Goal: Browse casually: Explore the website without a specific task or goal

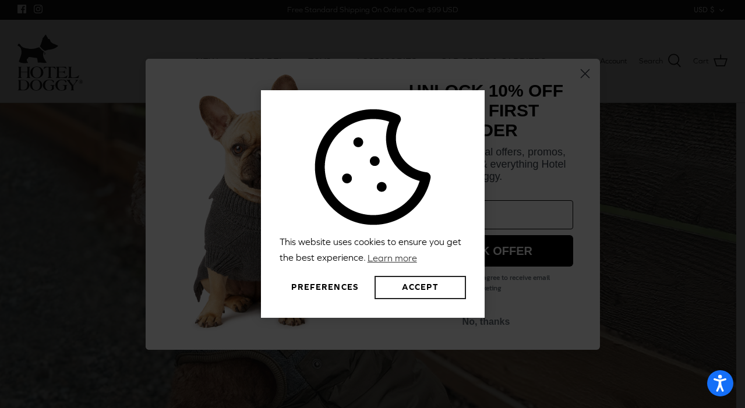
click at [419, 296] on button "Accept" at bounding box center [419, 287] width 91 height 23
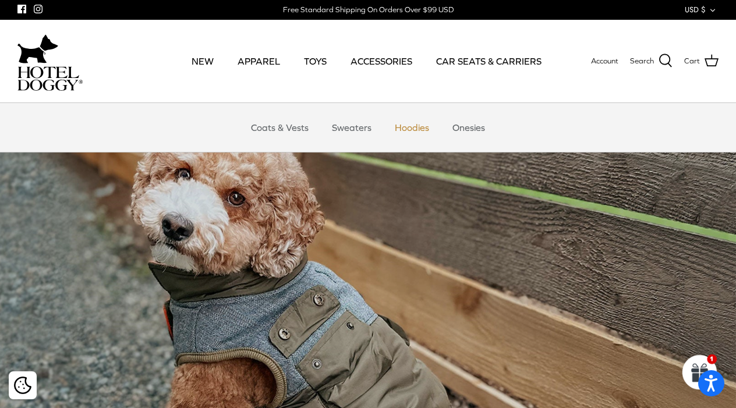
click at [414, 129] on link "Hoodies" at bounding box center [411, 127] width 55 height 35
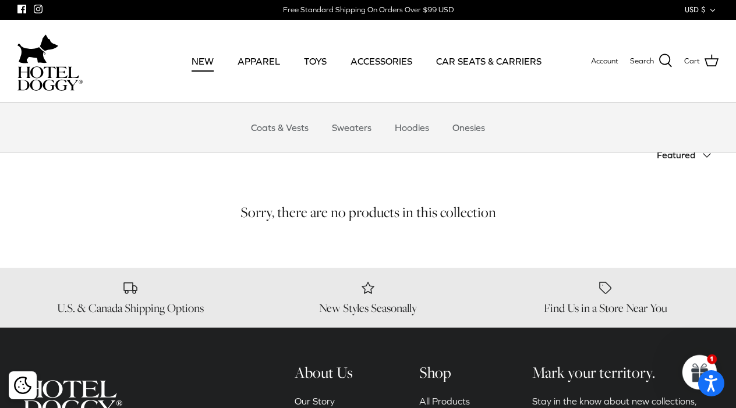
click at [208, 63] on link "NEW" at bounding box center [202, 61] width 43 height 40
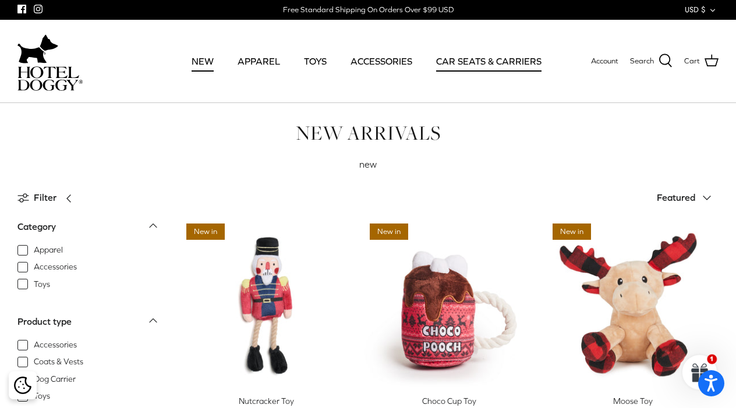
click at [495, 63] on link "CAR SEATS & CARRIERS" at bounding box center [489, 61] width 126 height 40
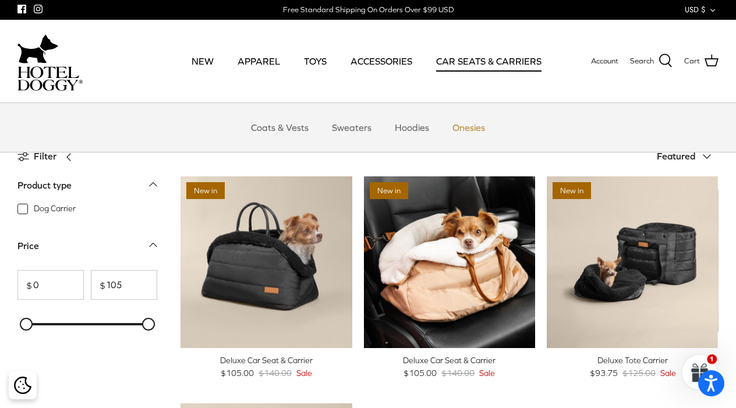
click at [471, 130] on link "Onesies" at bounding box center [469, 127] width 54 height 35
